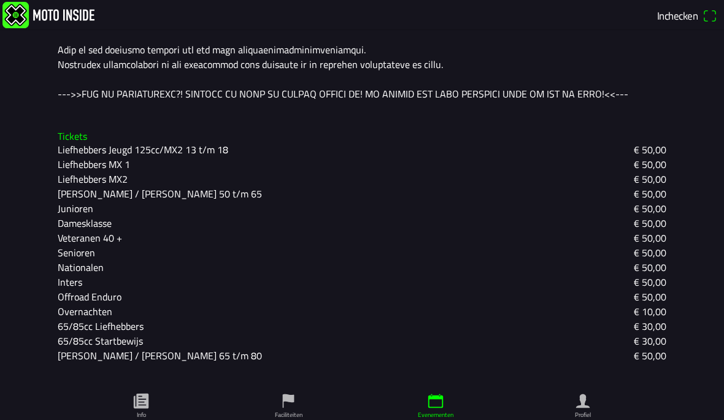
scroll to position [643, 0]
click at [0, 0] on slot "Offroad Enduro" at bounding box center [0, 0] width 0 height 0
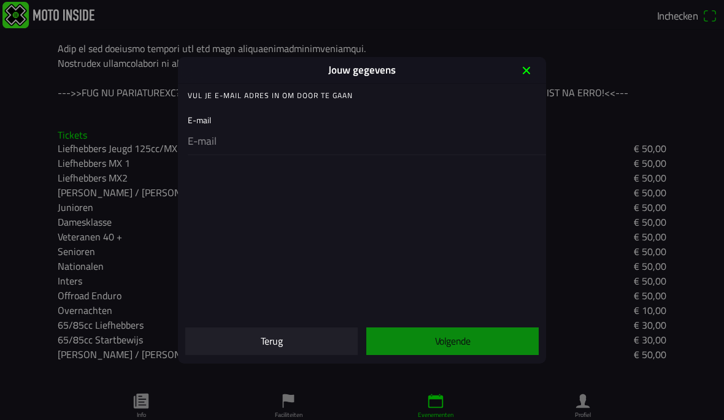
click at [211, 144] on input "email" at bounding box center [364, 142] width 353 height 26
type input "[EMAIL_ADDRESS][DOMAIN_NAME]"
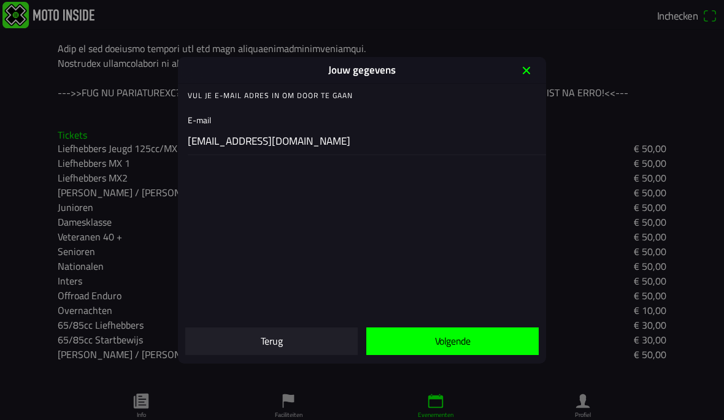
click at [0, 0] on slot "Volgende" at bounding box center [0, 0] width 0 height 0
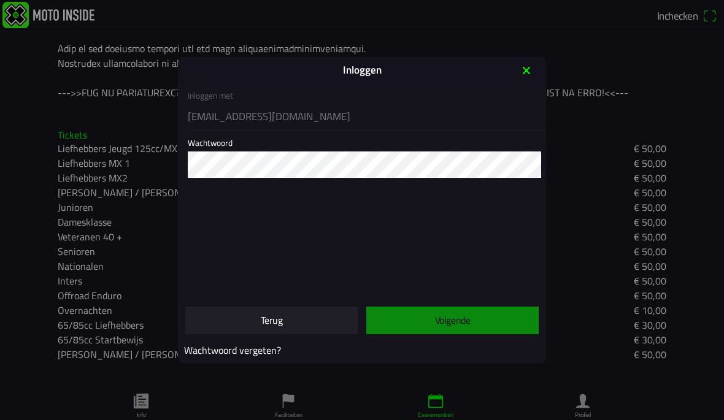
click at [452, 326] on ion-col "Volgende" at bounding box center [452, 320] width 181 height 39
click at [456, 318] on ion-col "Volgende" at bounding box center [452, 320] width 181 height 39
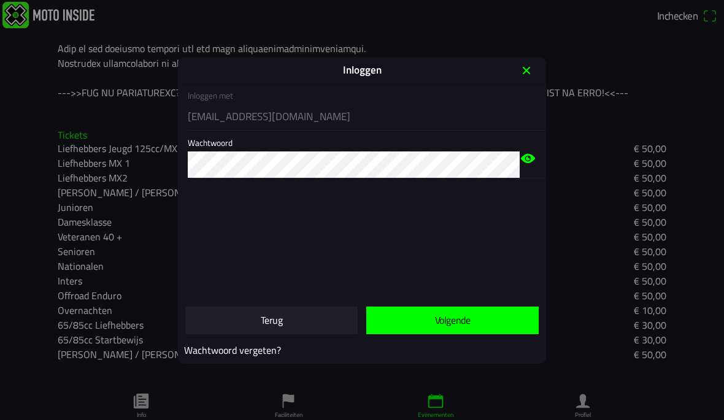
click at [535, 156] on icon "eye" at bounding box center [527, 157] width 17 height 47
click at [0, 0] on slot "Volgende" at bounding box center [0, 0] width 0 height 0
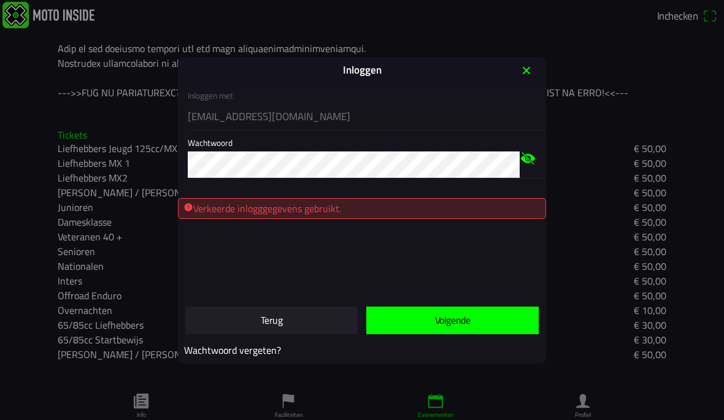
click at [527, 159] on icon "eye off" at bounding box center [527, 157] width 17 height 47
click at [475, 338] on ion-col "Volgende" at bounding box center [452, 320] width 181 height 39
click at [0, 0] on slot "Volgende" at bounding box center [0, 0] width 0 height 0
click at [525, 166] on icon "eye off" at bounding box center [527, 157] width 17 height 47
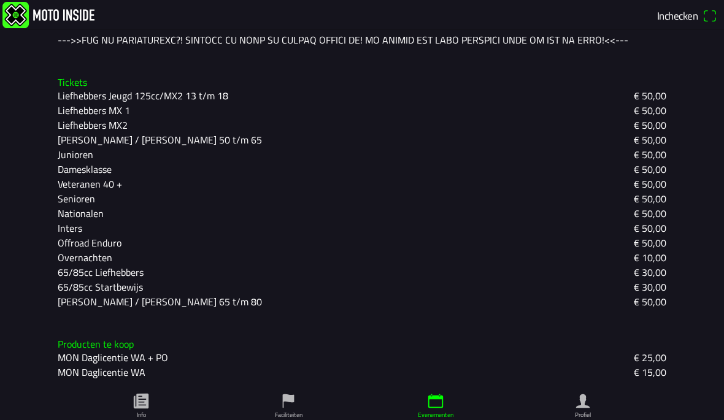
scroll to position [695, 0]
